Goal: Task Accomplishment & Management: Manage account settings

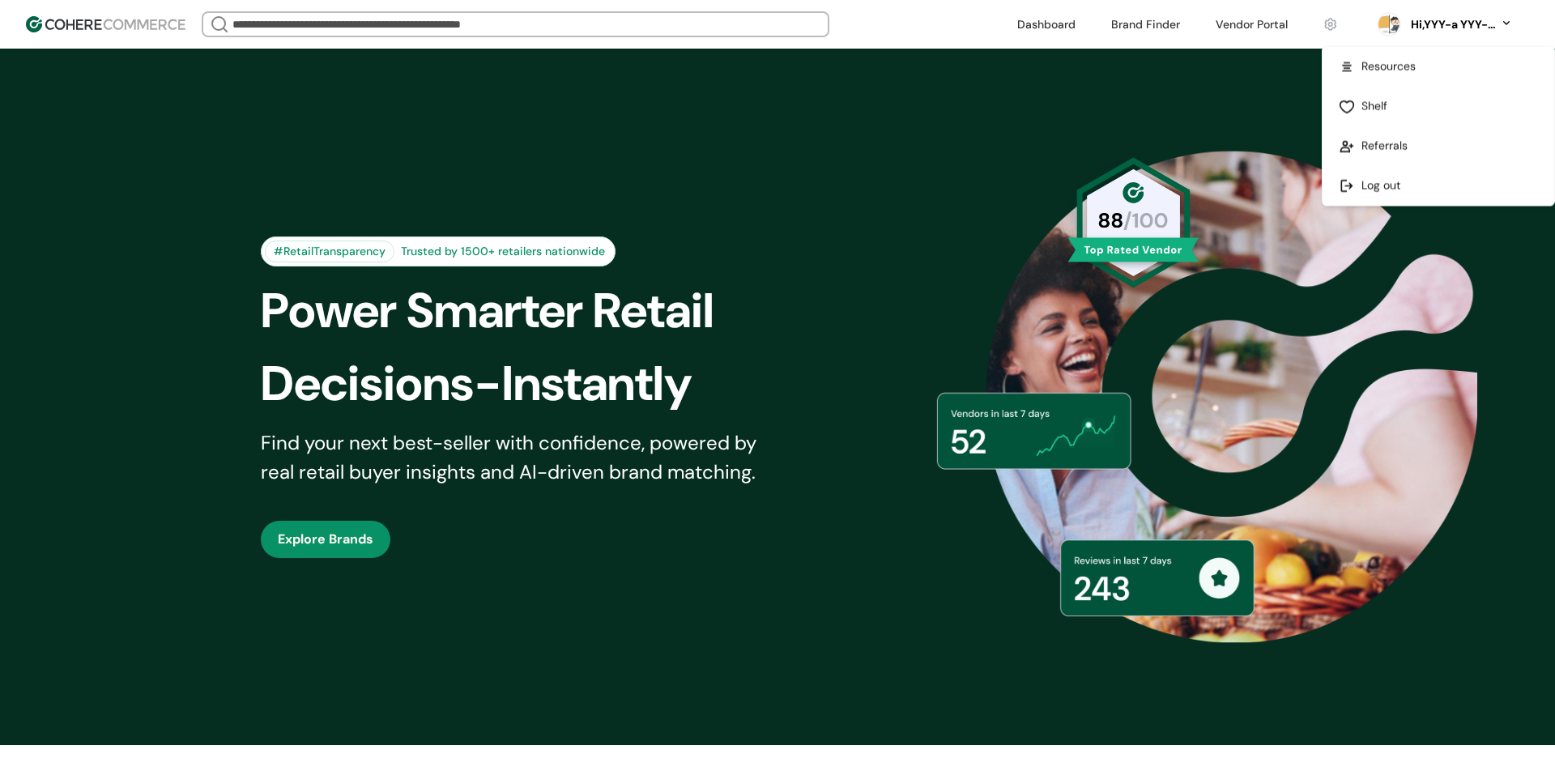
click at [1187, 75] on div "#RetailTransparency Trusted by 1500+ retailers nationwide Power Smarter Retail …" at bounding box center [777, 397] width 1555 height 697
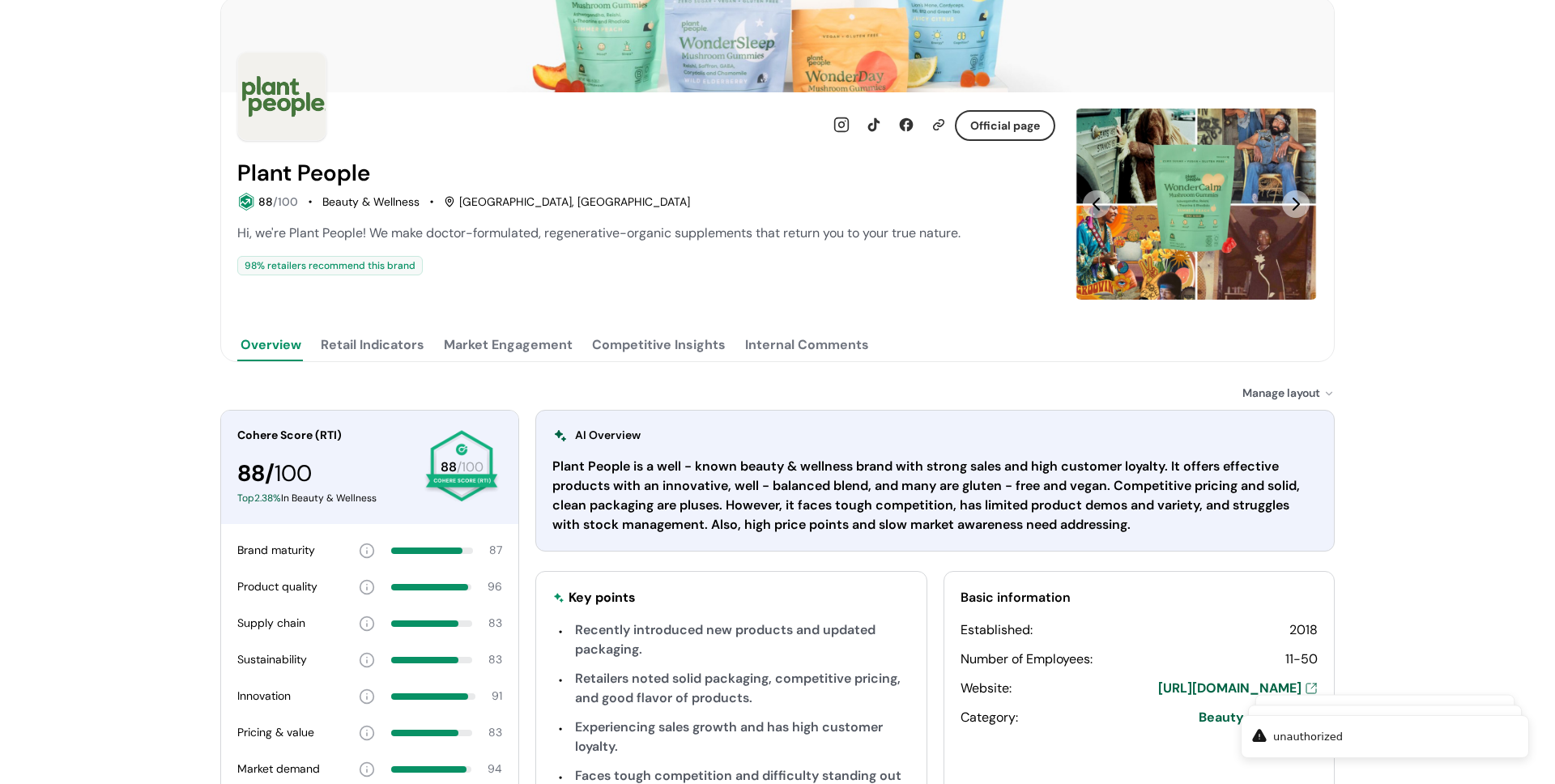
scroll to position [185, 0]
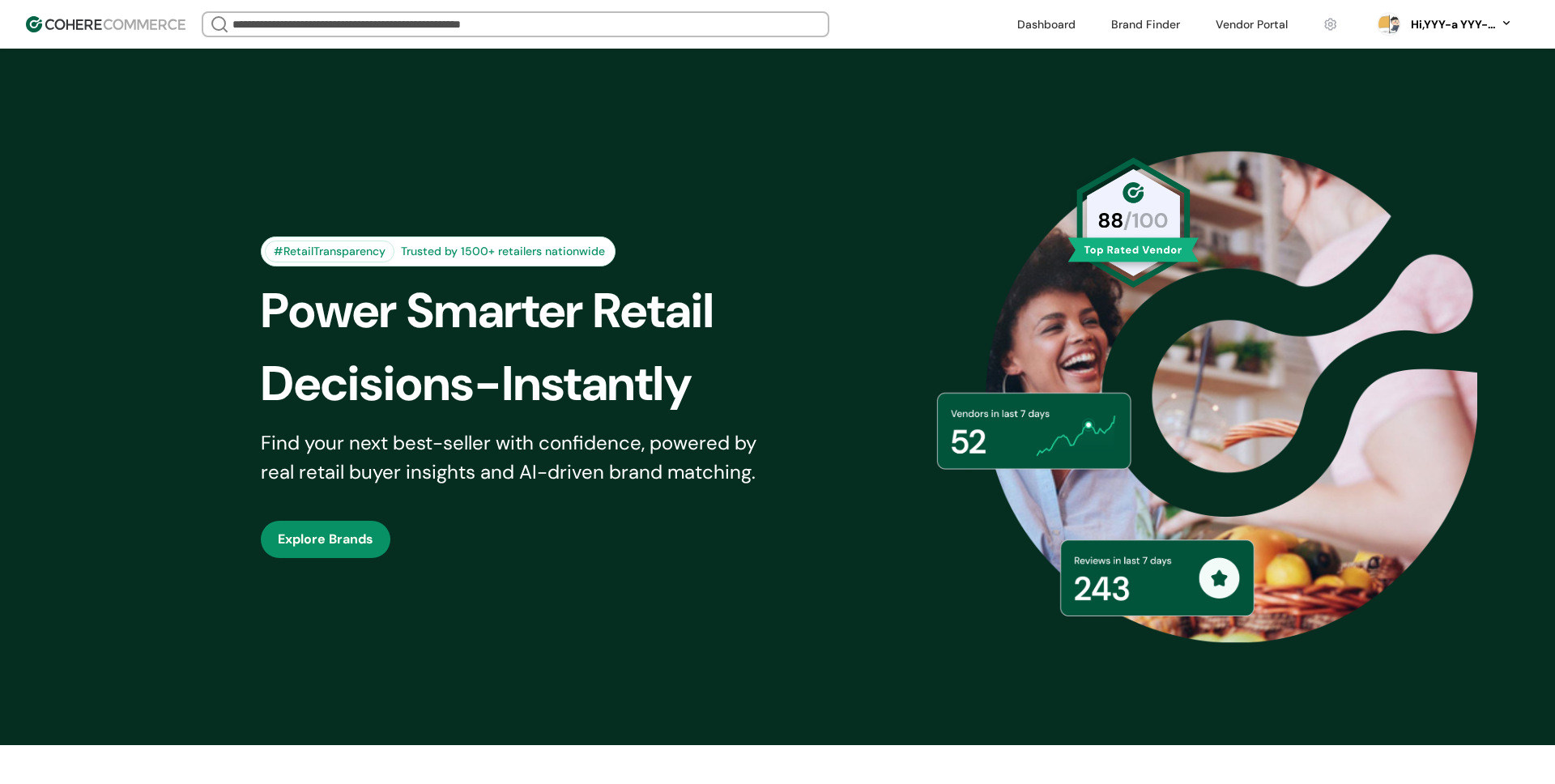
click at [1414, 41] on div "Hi, YYY-a YYY-aa" at bounding box center [1445, 24] width 168 height 41
click at [1426, 29] on div "Hi, YYY-a YYY-aa" at bounding box center [1452, 25] width 89 height 17
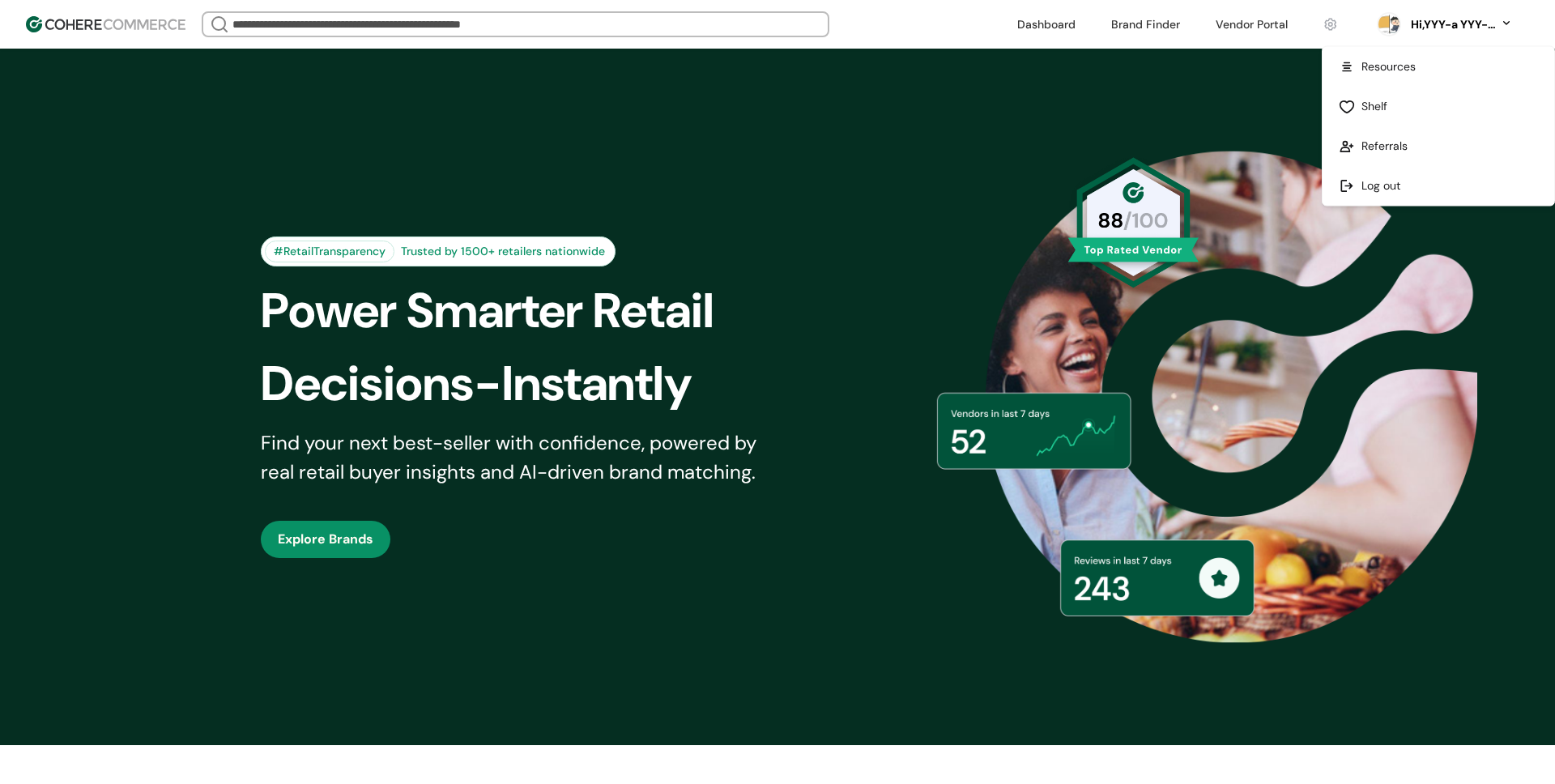
click at [1239, 91] on div "#RetailTransparency Trusted by 1500+ retailers nationwide Power Smarter Retail …" at bounding box center [777, 397] width 1114 height 615
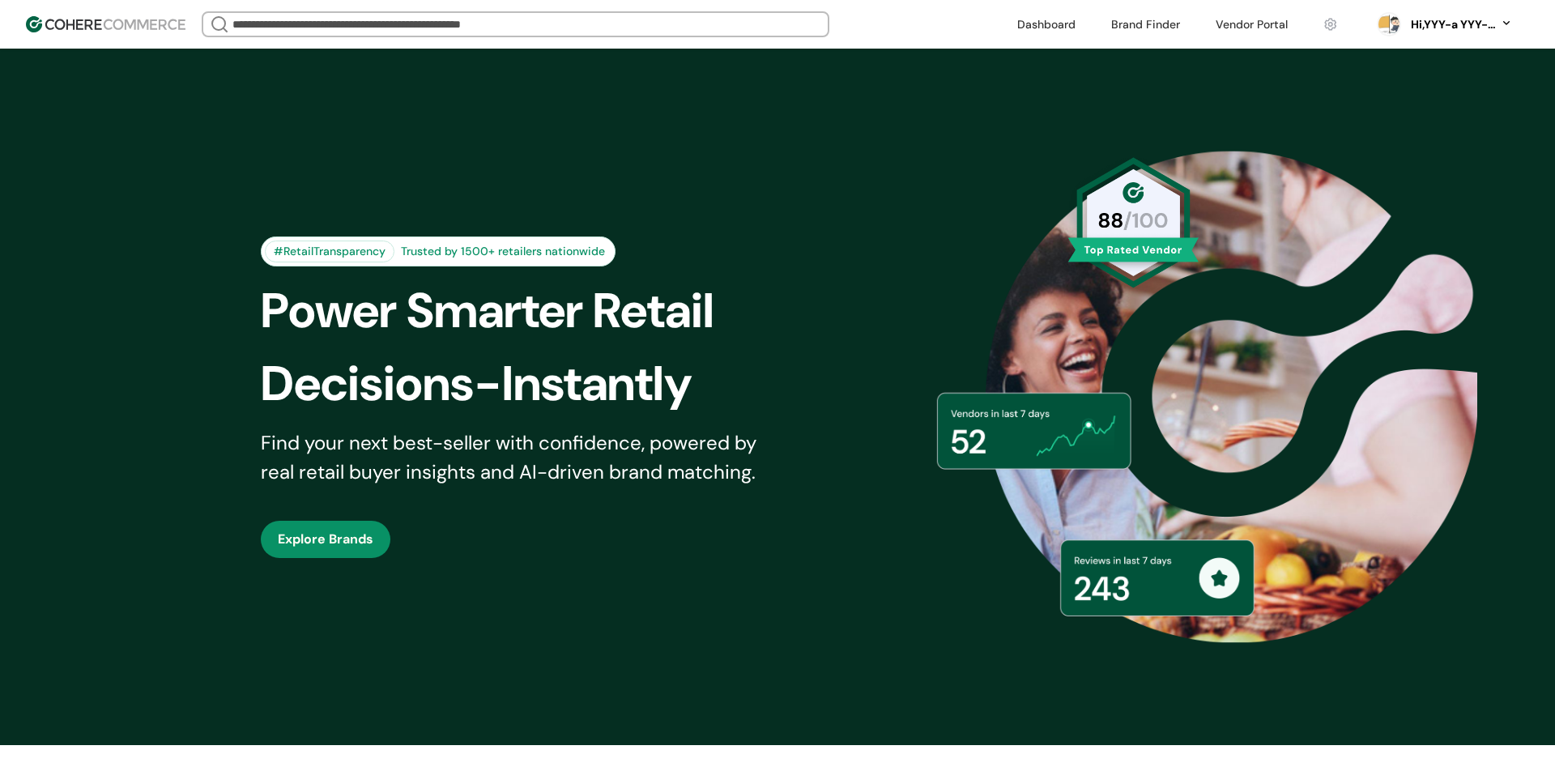
click at [780, 177] on div "#RetailTransparency Trusted by 1500+ retailers nationwide Power Smarter Retail …" at bounding box center [777, 397] width 1114 height 615
click at [392, 219] on div "#RetailTransparency Trusted by 1500+ retailers nationwide Power Smarter Retail …" at bounding box center [777, 397] width 1114 height 615
click at [1484, 16] on div "Hi, YYY-a YYY-aa" at bounding box center [1452, 25] width 89 height 17
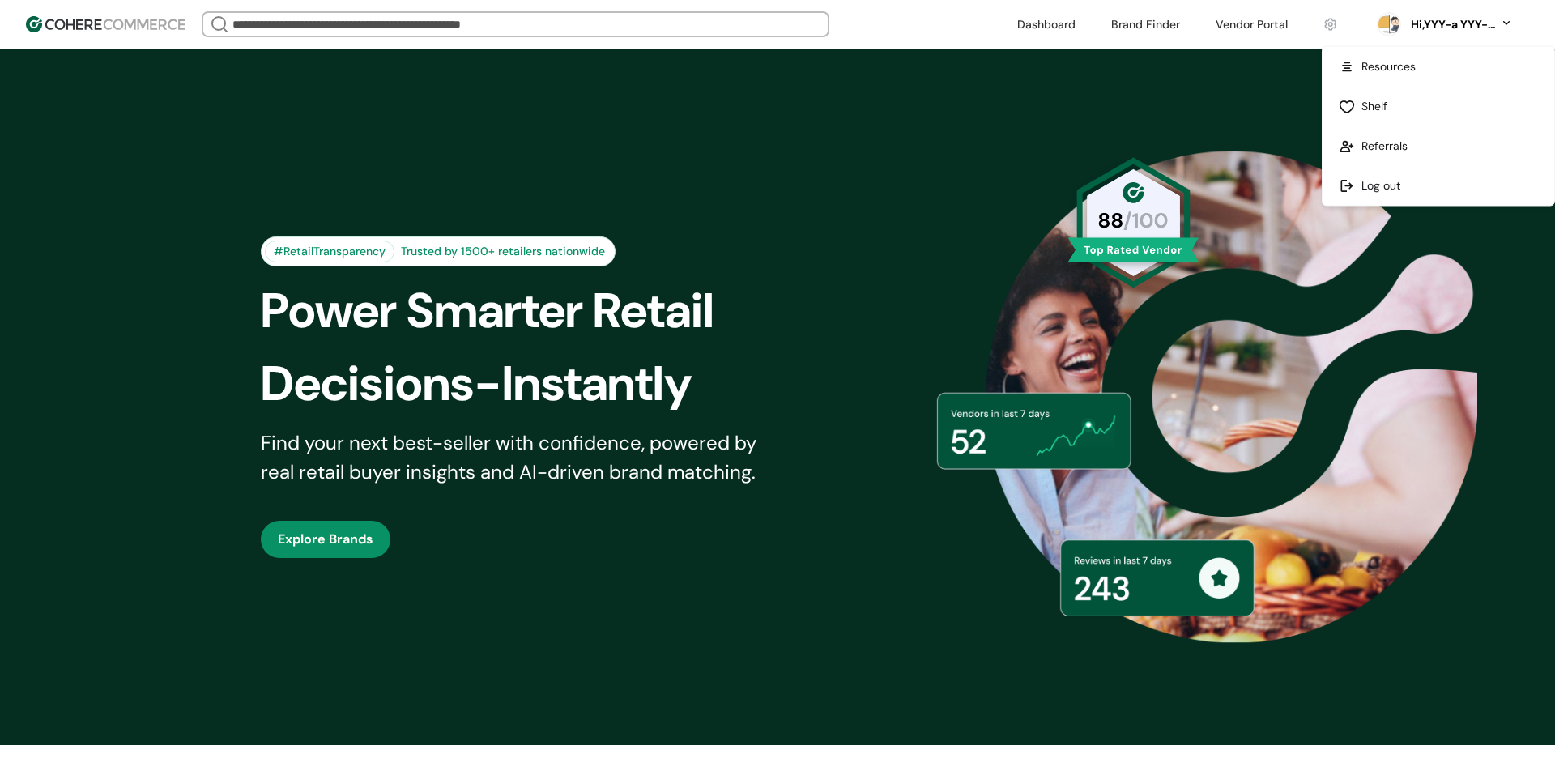
click at [1413, 172] on link at bounding box center [1438, 186] width 231 height 40
